Goal: Task Accomplishment & Management: Complete application form

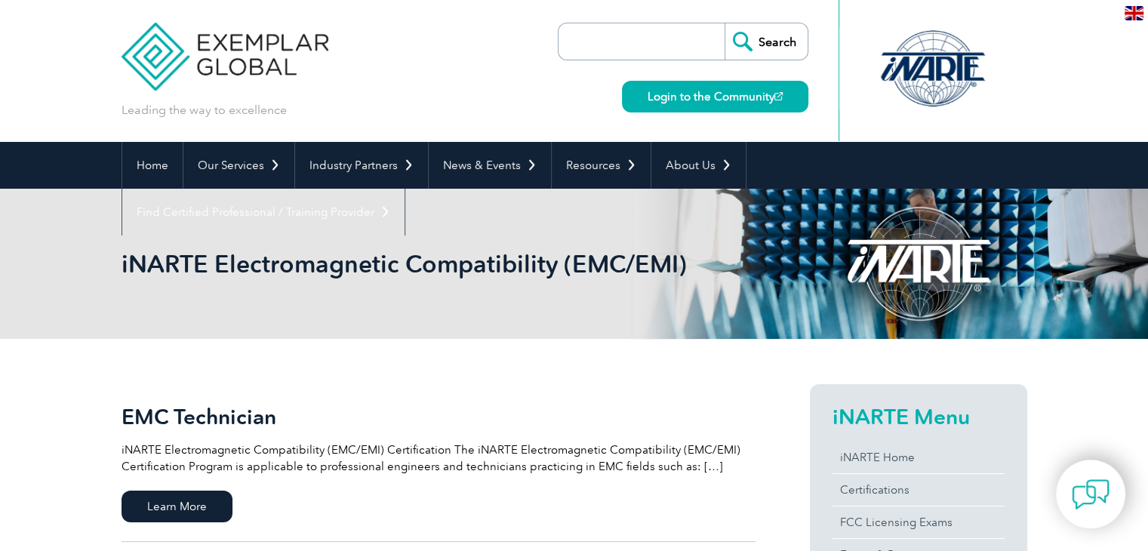
drag, startPoint x: 0, startPoint y: 0, endPoint x: 42, endPoint y: 297, distance: 299.7
click at [42, 297] on div "iNARTE Electromagnetic Compatibility (EMC/EMI)" at bounding box center [574, 264] width 1148 height 150
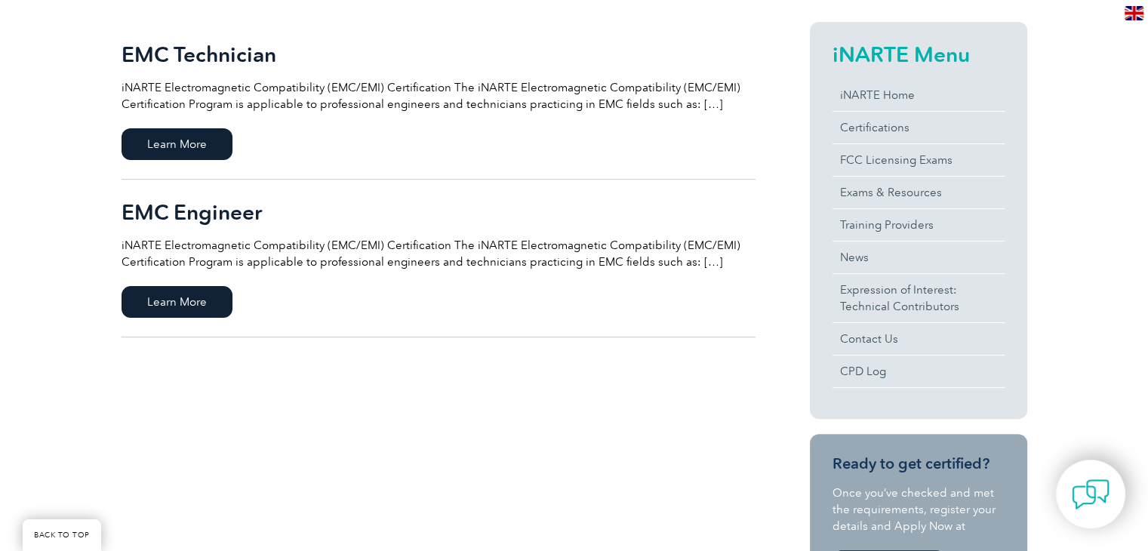
scroll to position [362, 0]
click at [197, 308] on span "Learn More" at bounding box center [177, 302] width 111 height 32
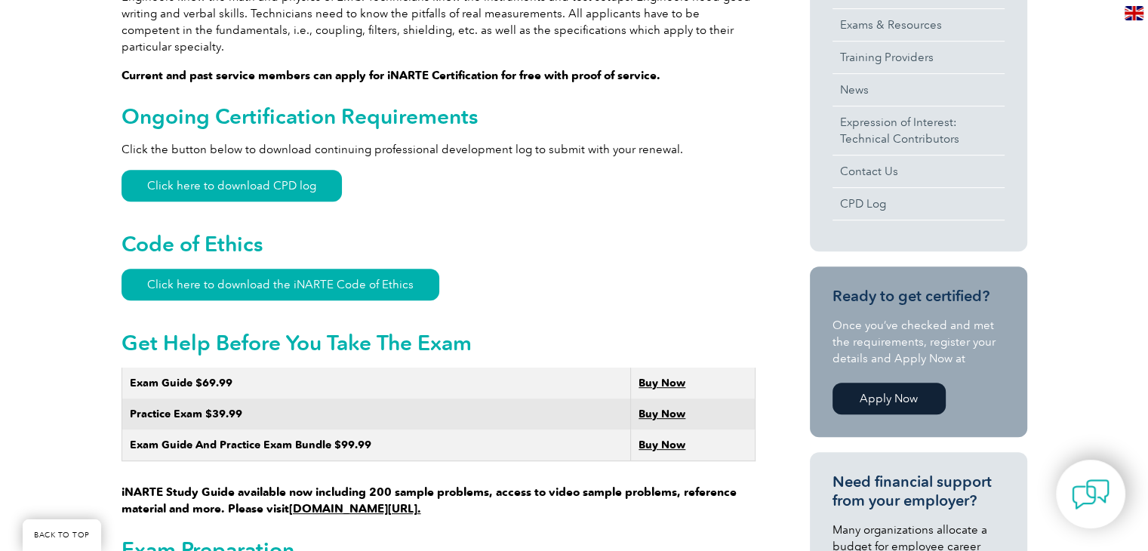
scroll to position [642, 0]
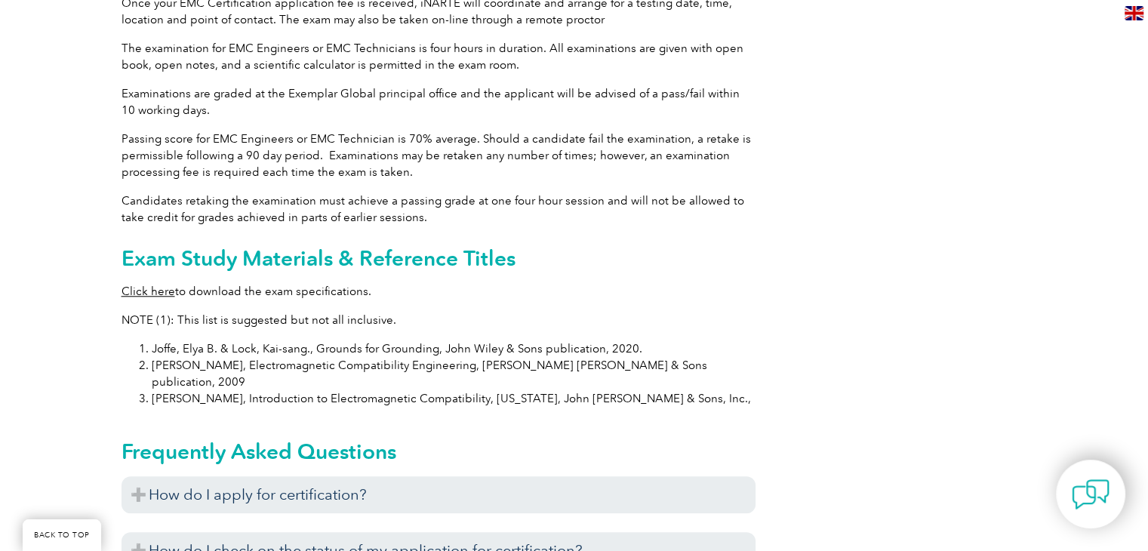
scroll to position [1342, 0]
